Goal: Task Accomplishment & Management: Complete application form

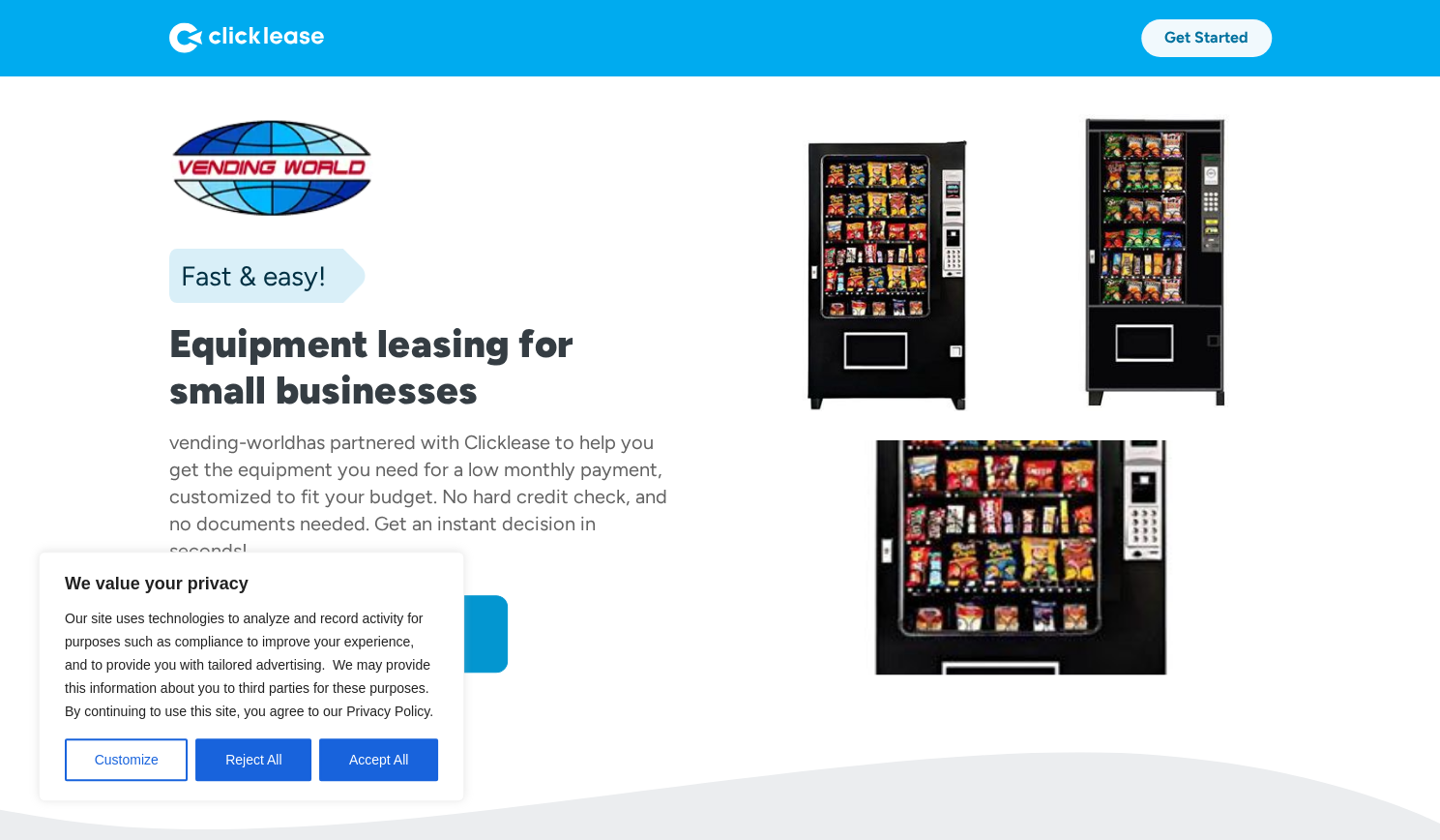
click at [1240, 39] on link "Get Started" at bounding box center [1206, 38] width 131 height 37
click at [260, 145] on div at bounding box center [419, 167] width 501 height 100
